Goal: Information Seeking & Learning: Check status

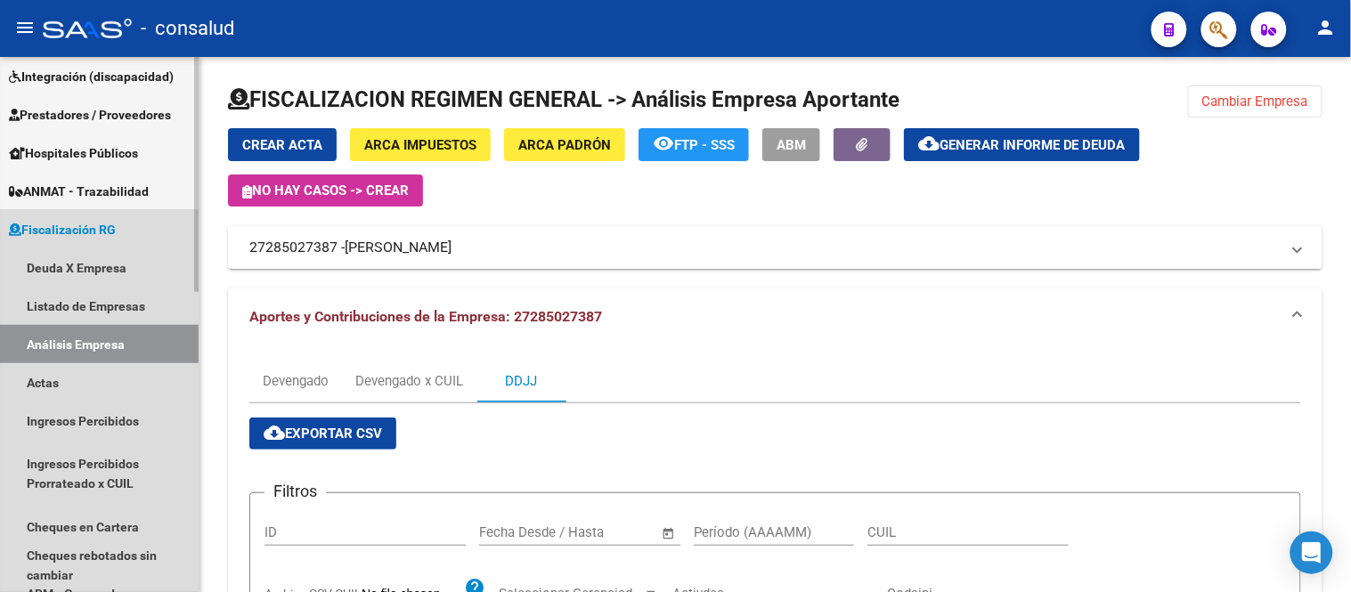
click at [73, 346] on link "Análisis Empresa" at bounding box center [99, 344] width 199 height 38
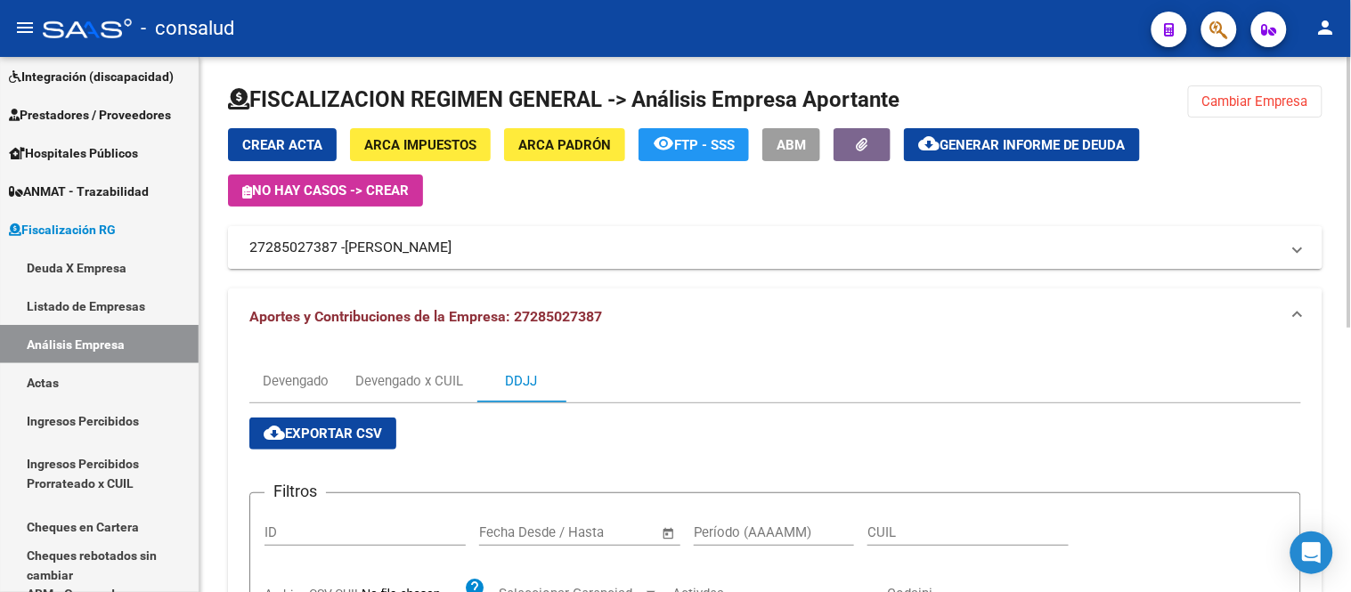
click at [305, 240] on mat-panel-title "27285027387 - [PERSON_NAME]" at bounding box center [764, 248] width 1030 height 20
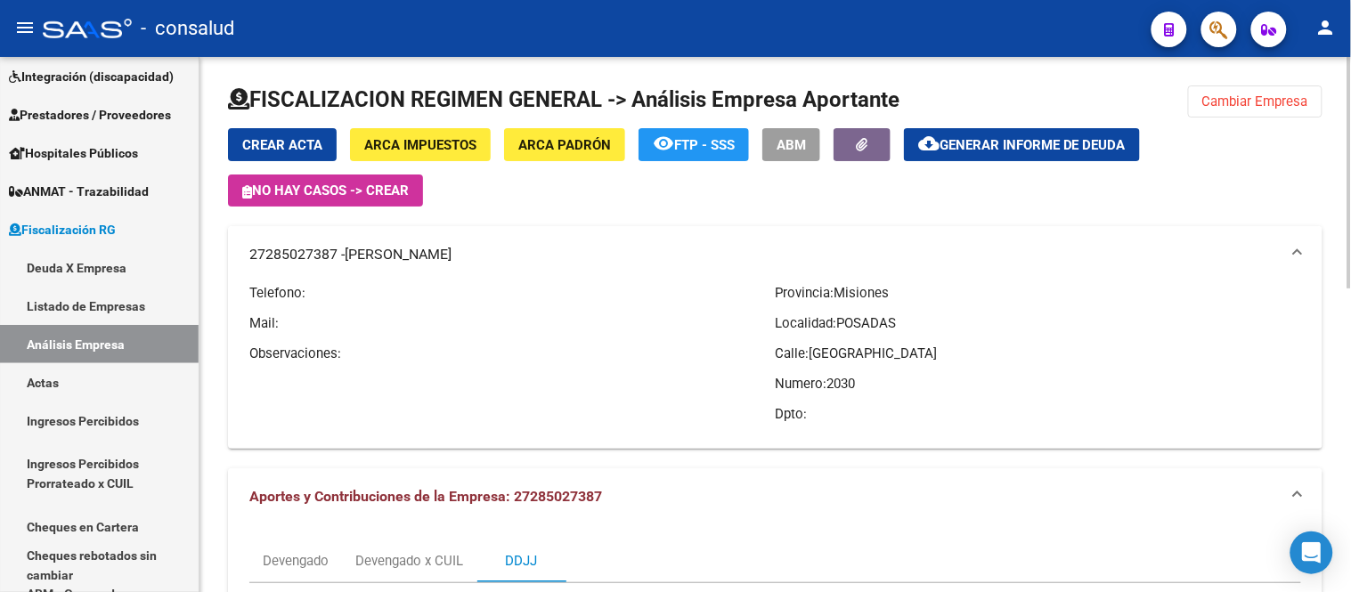
click at [305, 247] on mat-panel-title "27285027387 - [PERSON_NAME]" at bounding box center [764, 255] width 1030 height 20
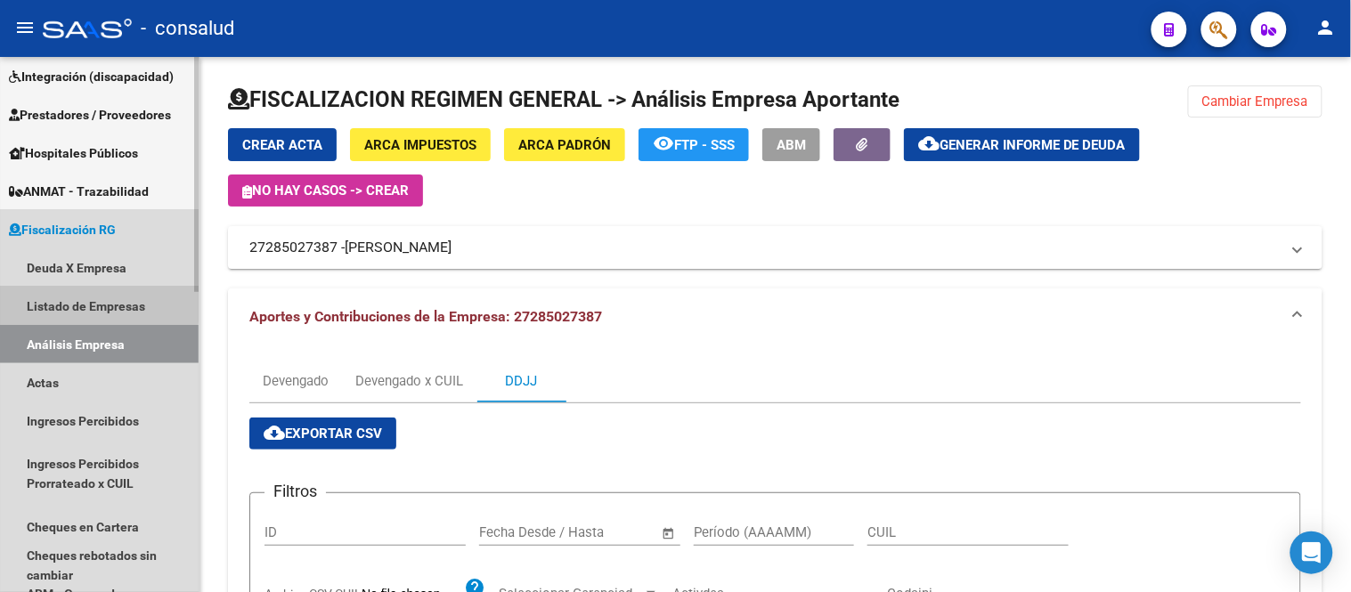
click at [80, 303] on link "Listado de Empresas" at bounding box center [99, 306] width 199 height 38
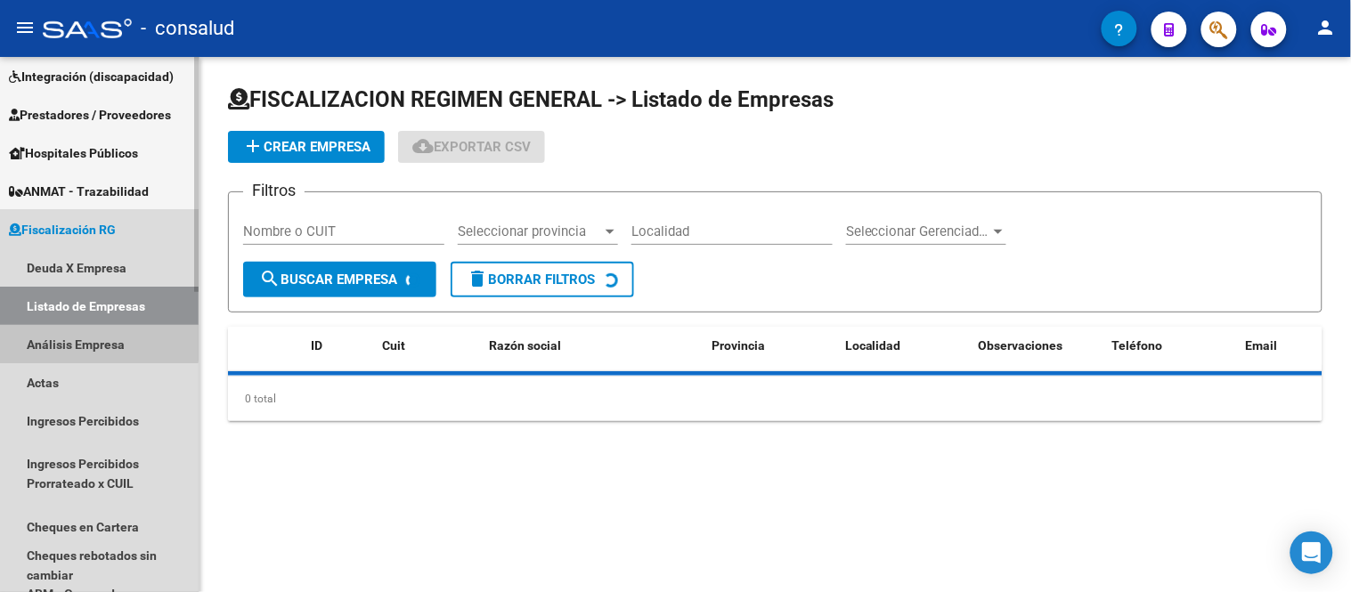
click at [80, 336] on link "Análisis Empresa" at bounding box center [99, 344] width 199 height 38
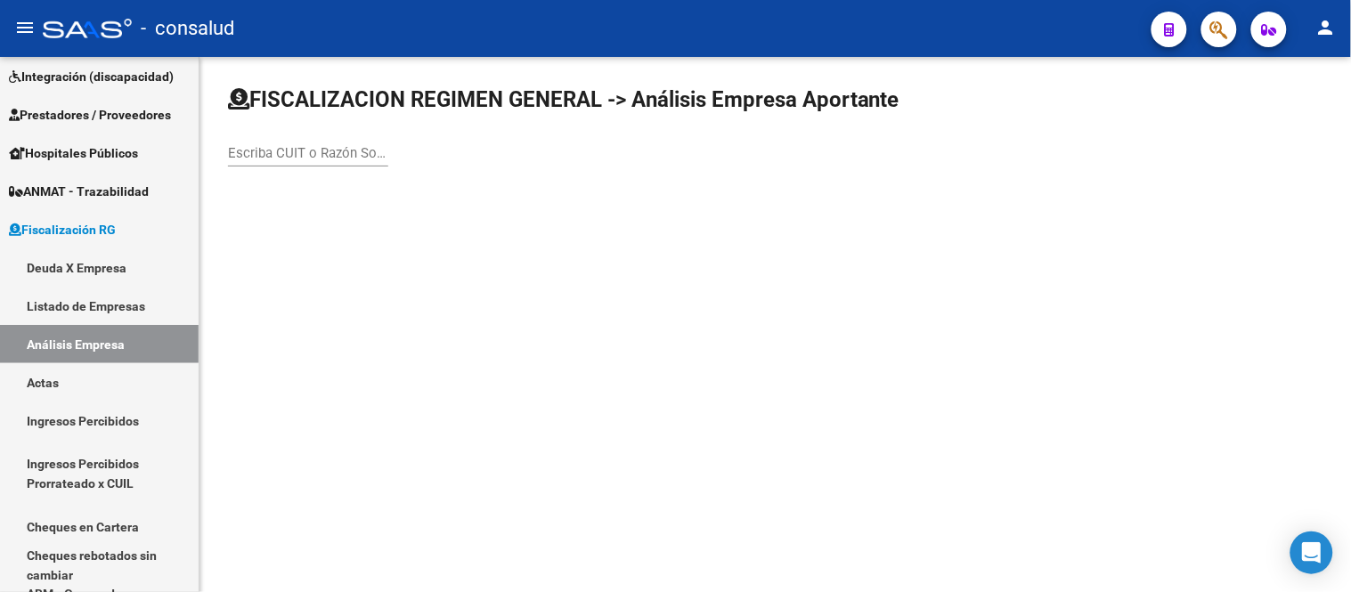
click at [328, 143] on div "Escriba CUIT o Razón Social para buscar" at bounding box center [308, 147] width 160 height 38
type input "30712193456"
